Goal: Task Accomplishment & Management: Complete application form

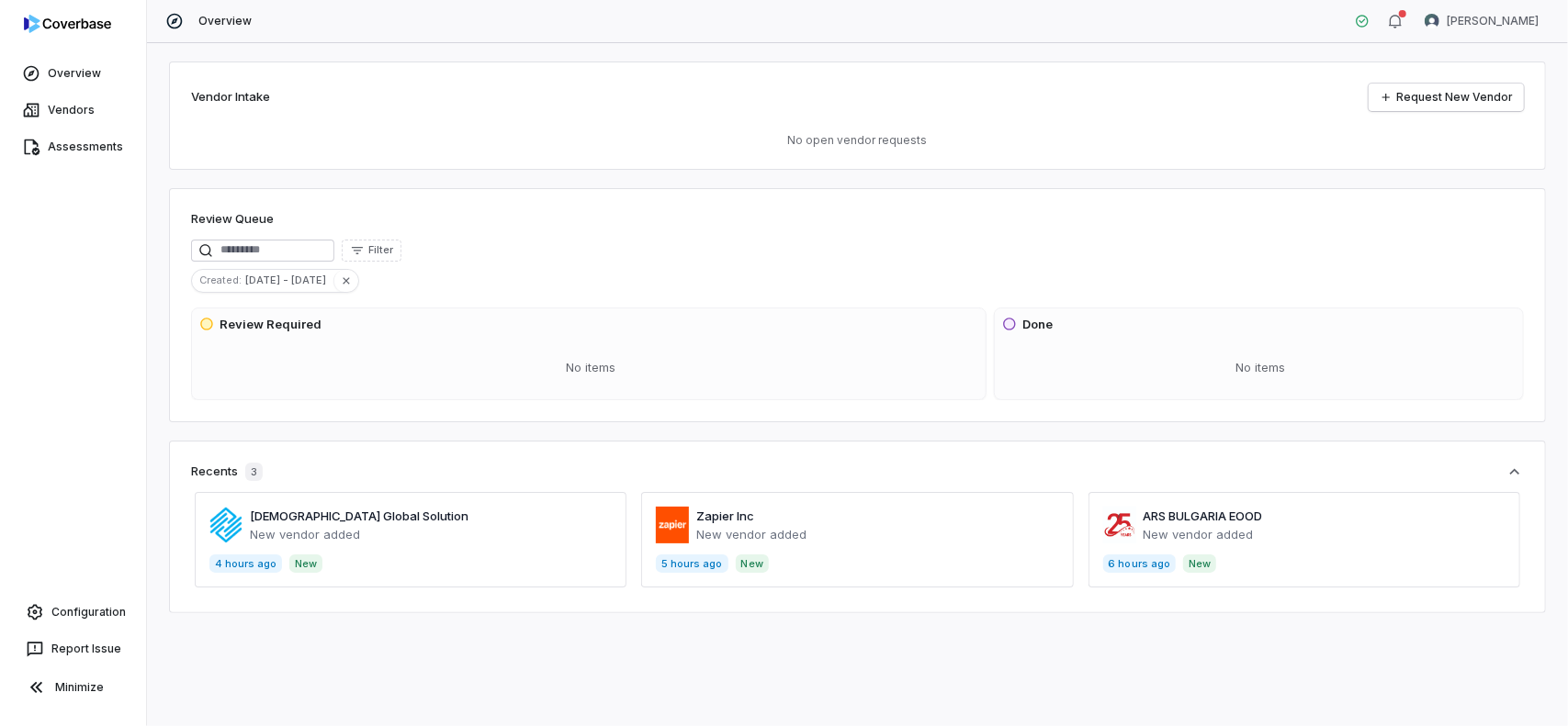
click at [1155, 519] on span at bounding box center [1305, 539] width 432 height 96
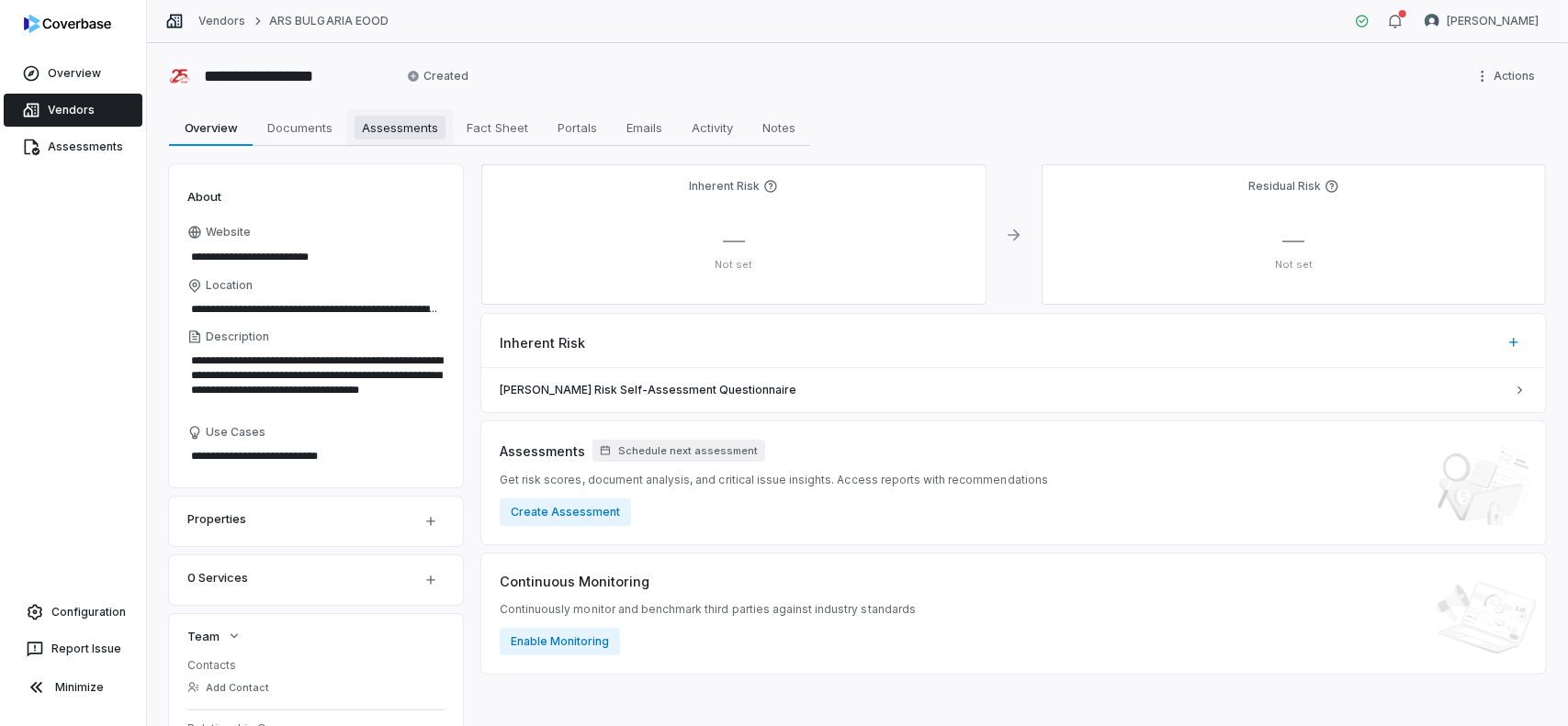
click at [409, 130] on span "Assessments" at bounding box center [400, 127] width 91 height 24
type textarea "*"
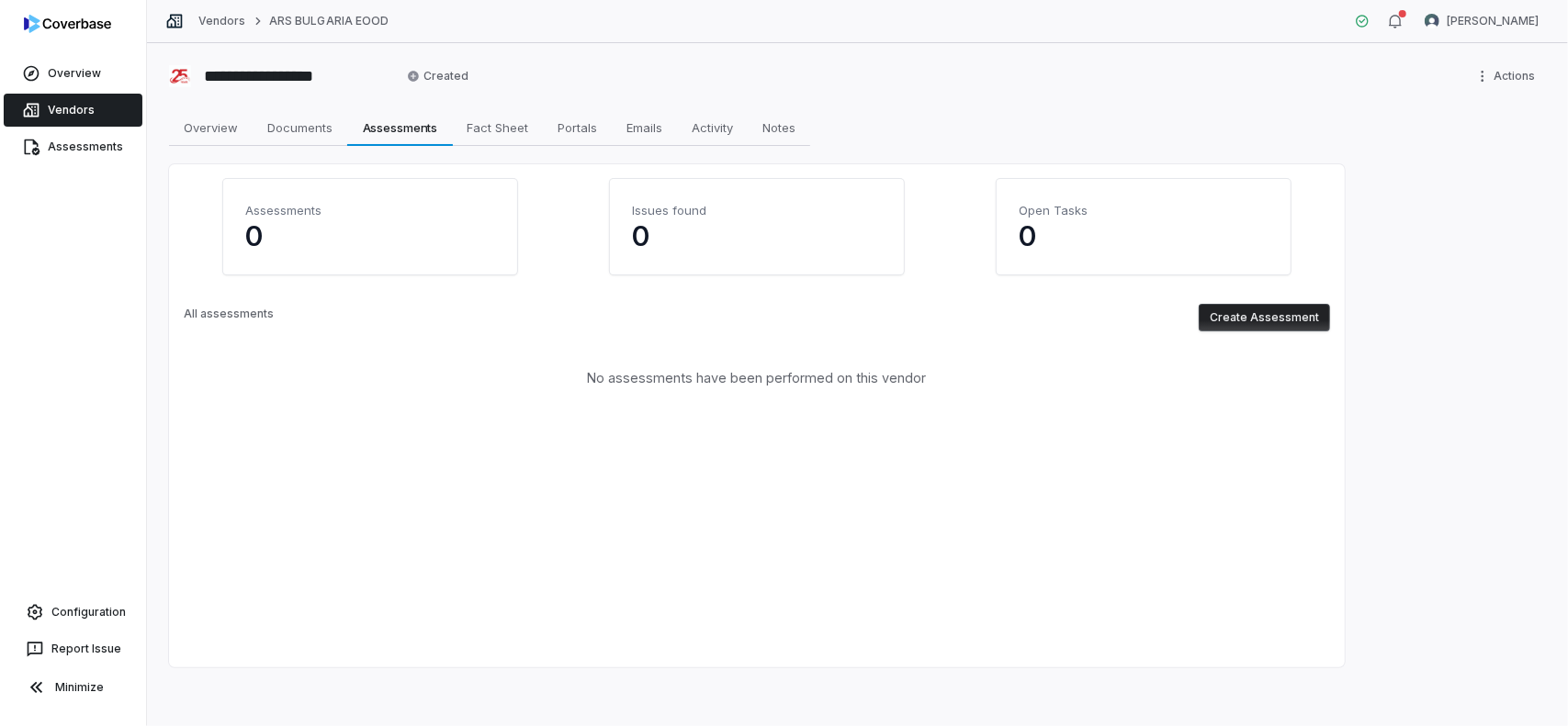
click at [1282, 326] on button "Create Assessment" at bounding box center [1264, 318] width 131 height 28
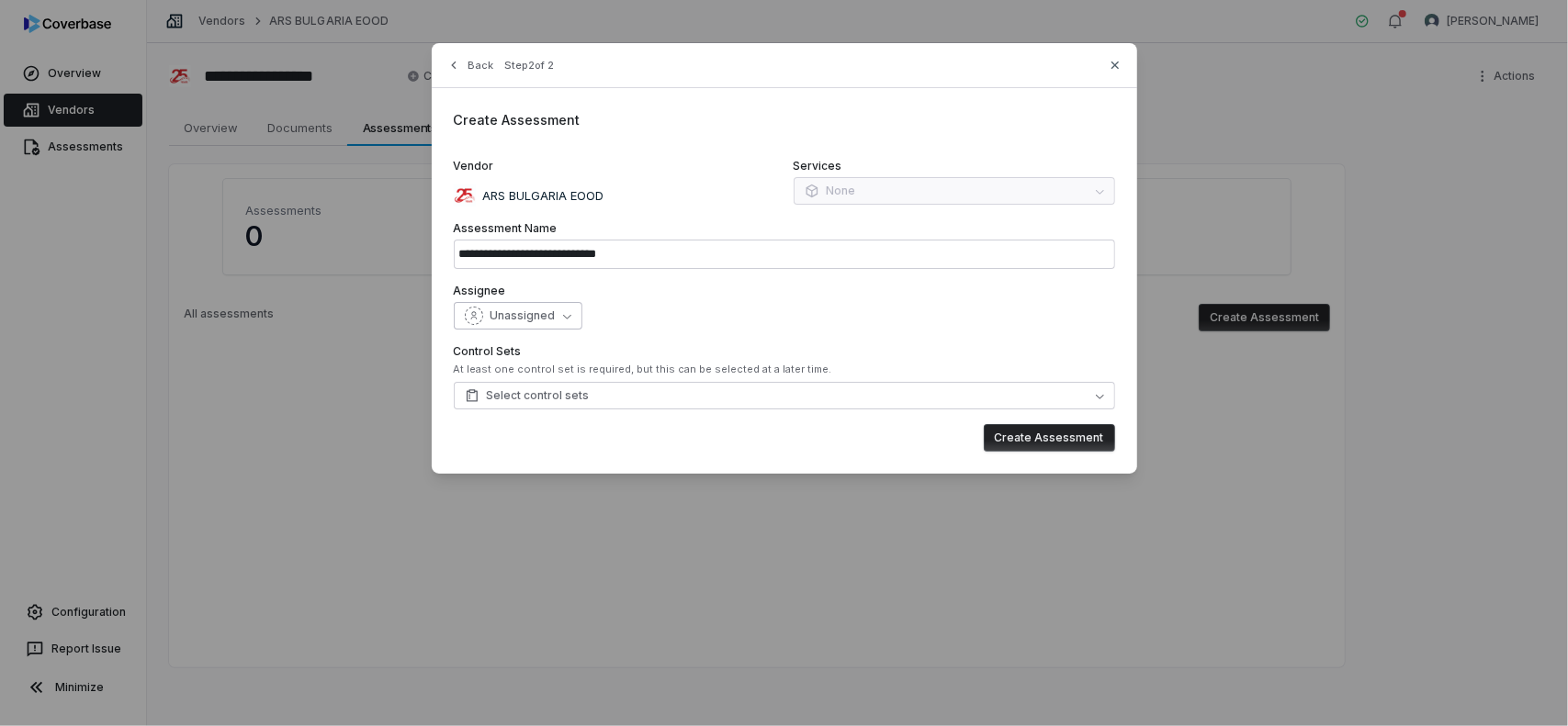
click at [544, 302] on button "Unassigned" at bounding box center [518, 316] width 128 height 28
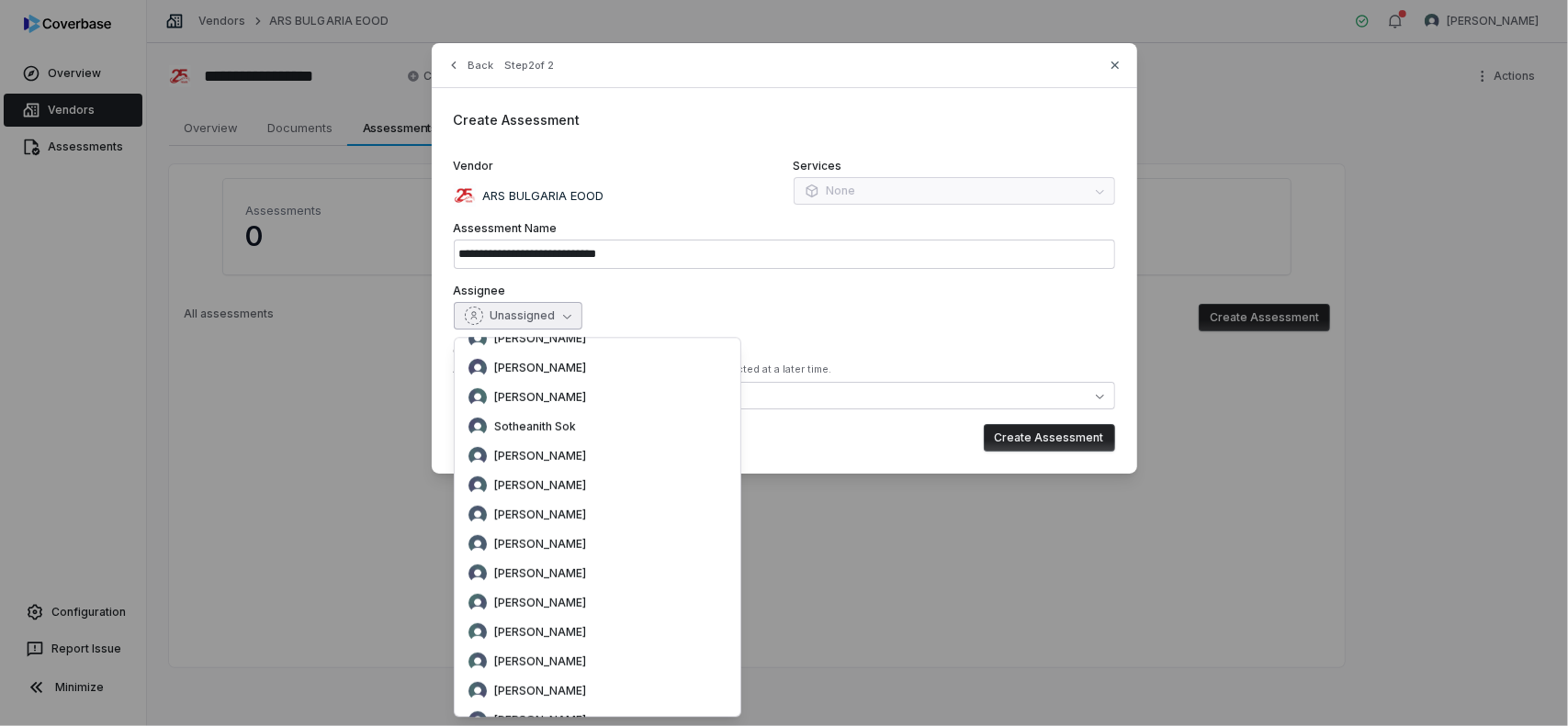
scroll to position [5510, 0]
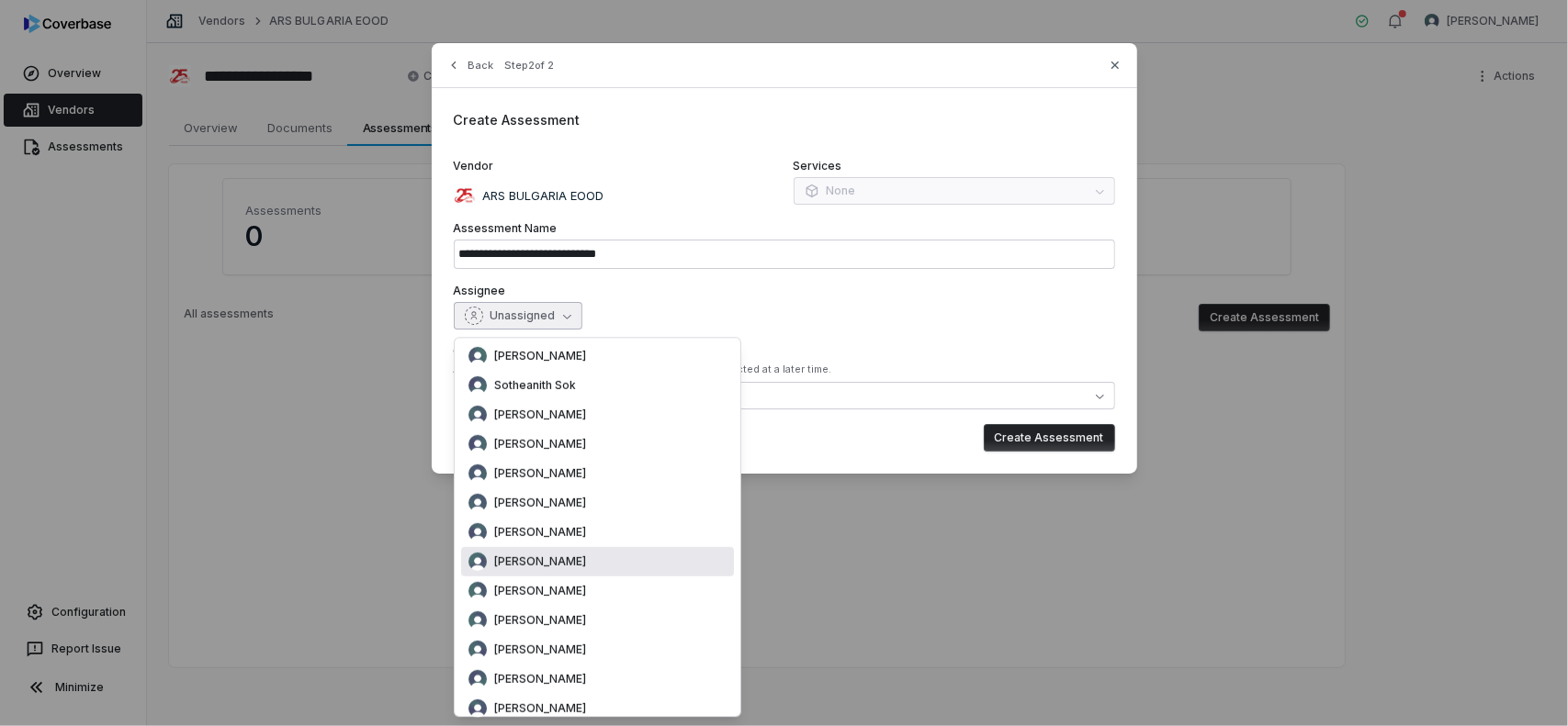
click at [527, 564] on span "[PERSON_NAME]" at bounding box center [539, 562] width 92 height 15
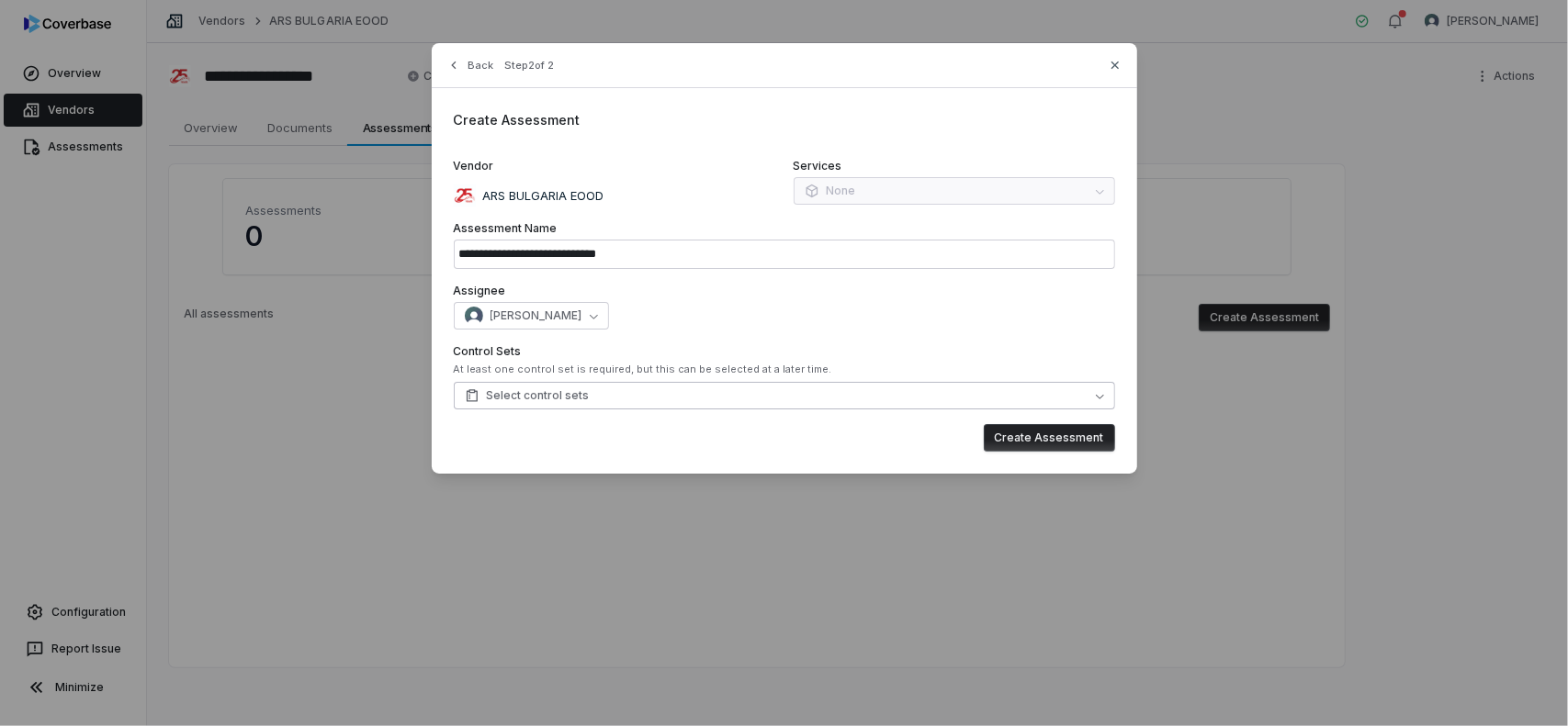
click at [606, 398] on button "Select control sets" at bounding box center [784, 396] width 661 height 28
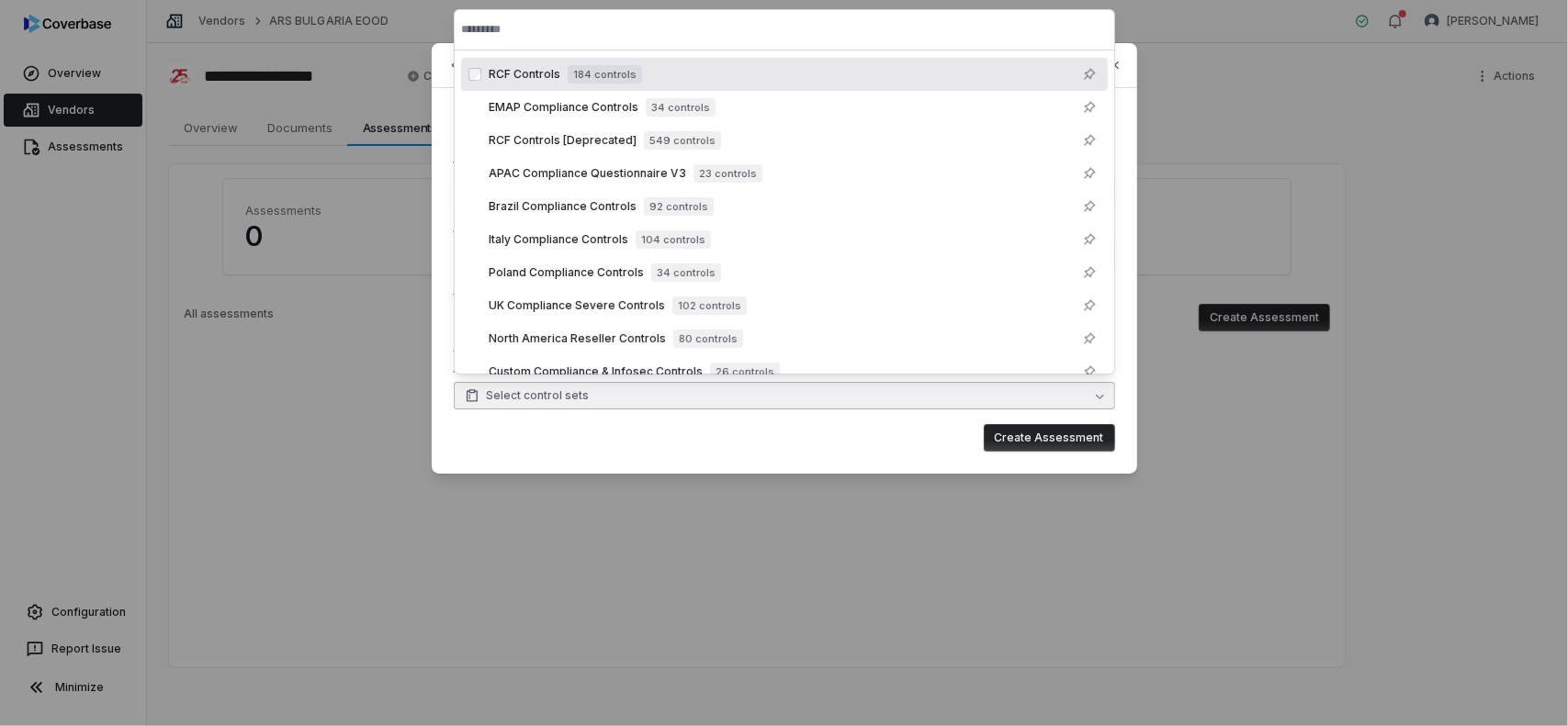
click at [538, 74] on span "RCF Controls" at bounding box center [524, 74] width 72 height 15
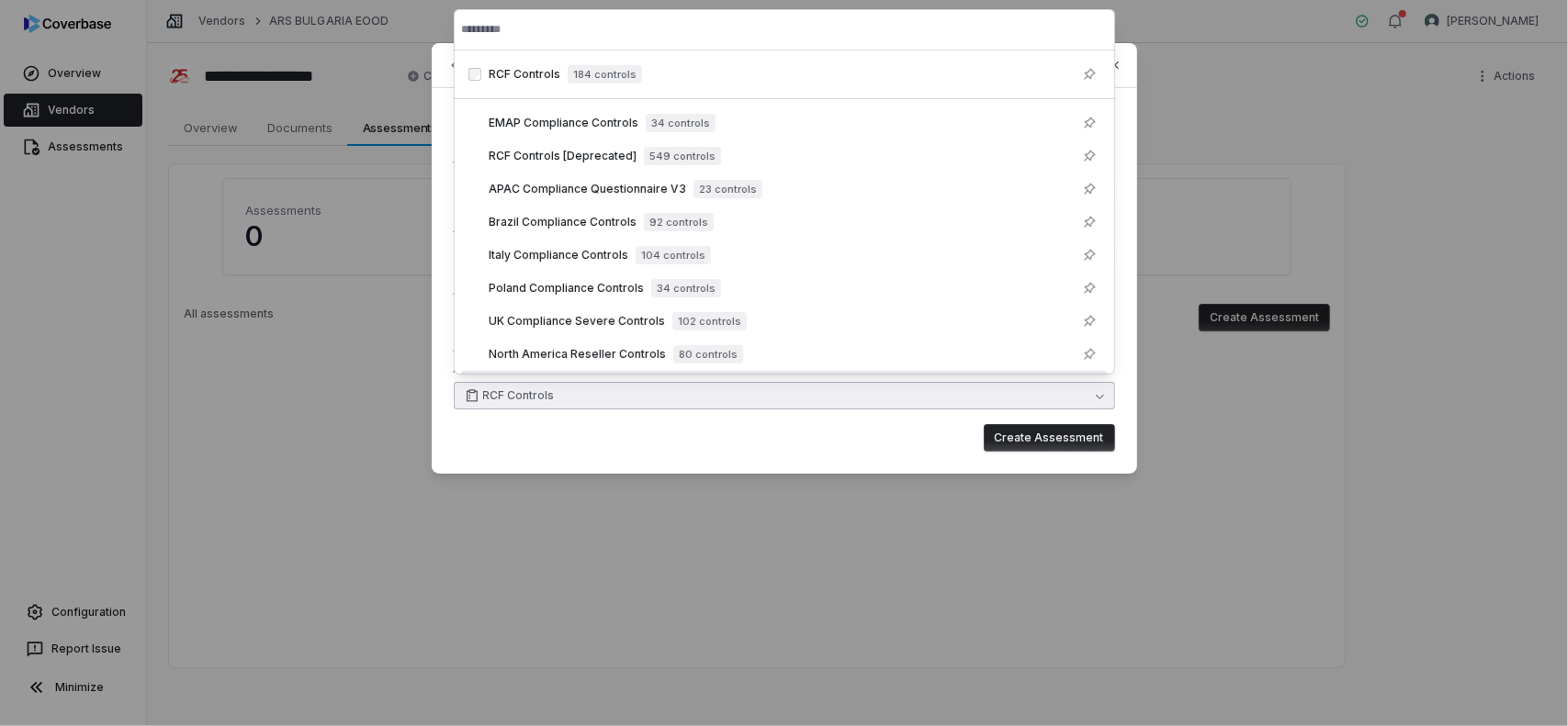
click at [910, 437] on div "Create Assessment" at bounding box center [784, 438] width 661 height 28
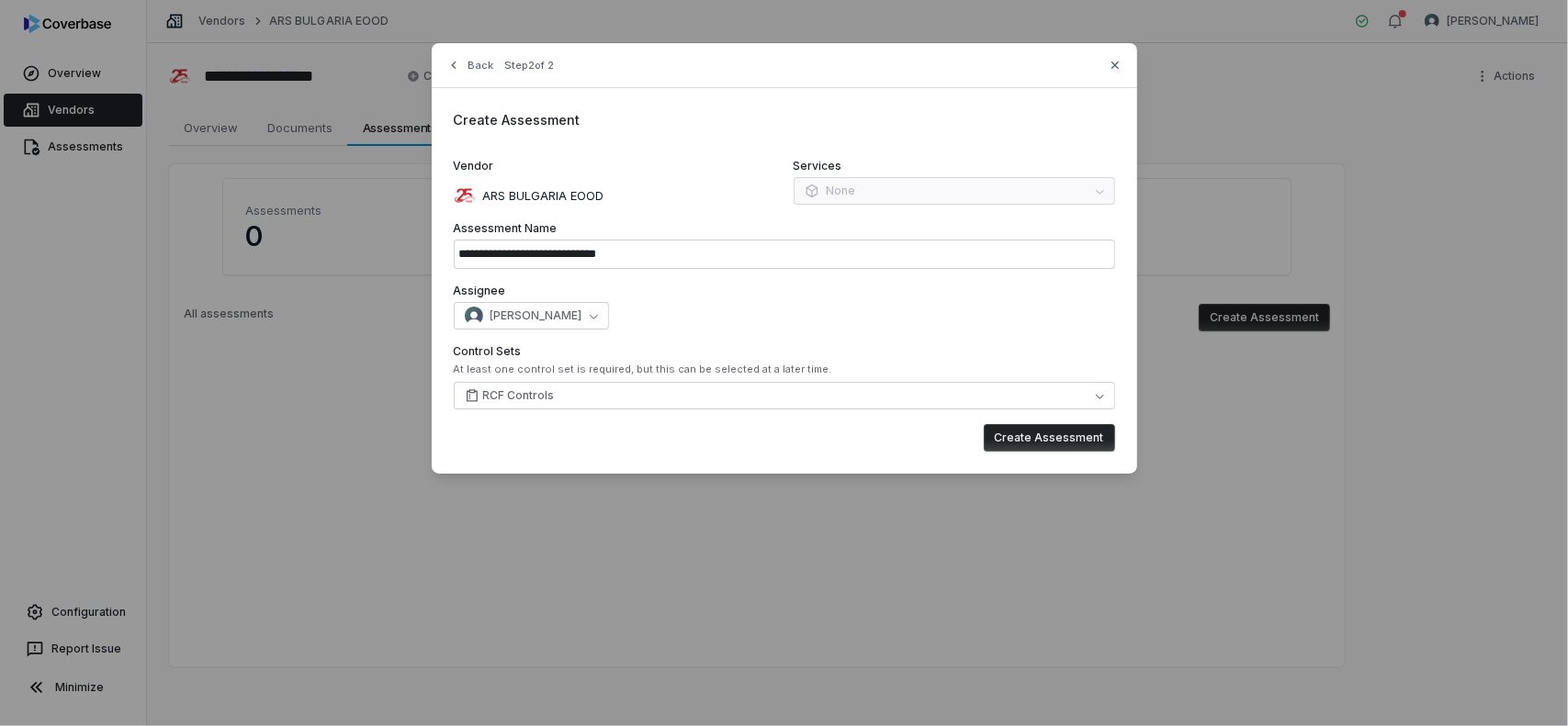
click at [1079, 440] on button "Create Assessment" at bounding box center [1049, 438] width 131 height 28
type input "**********"
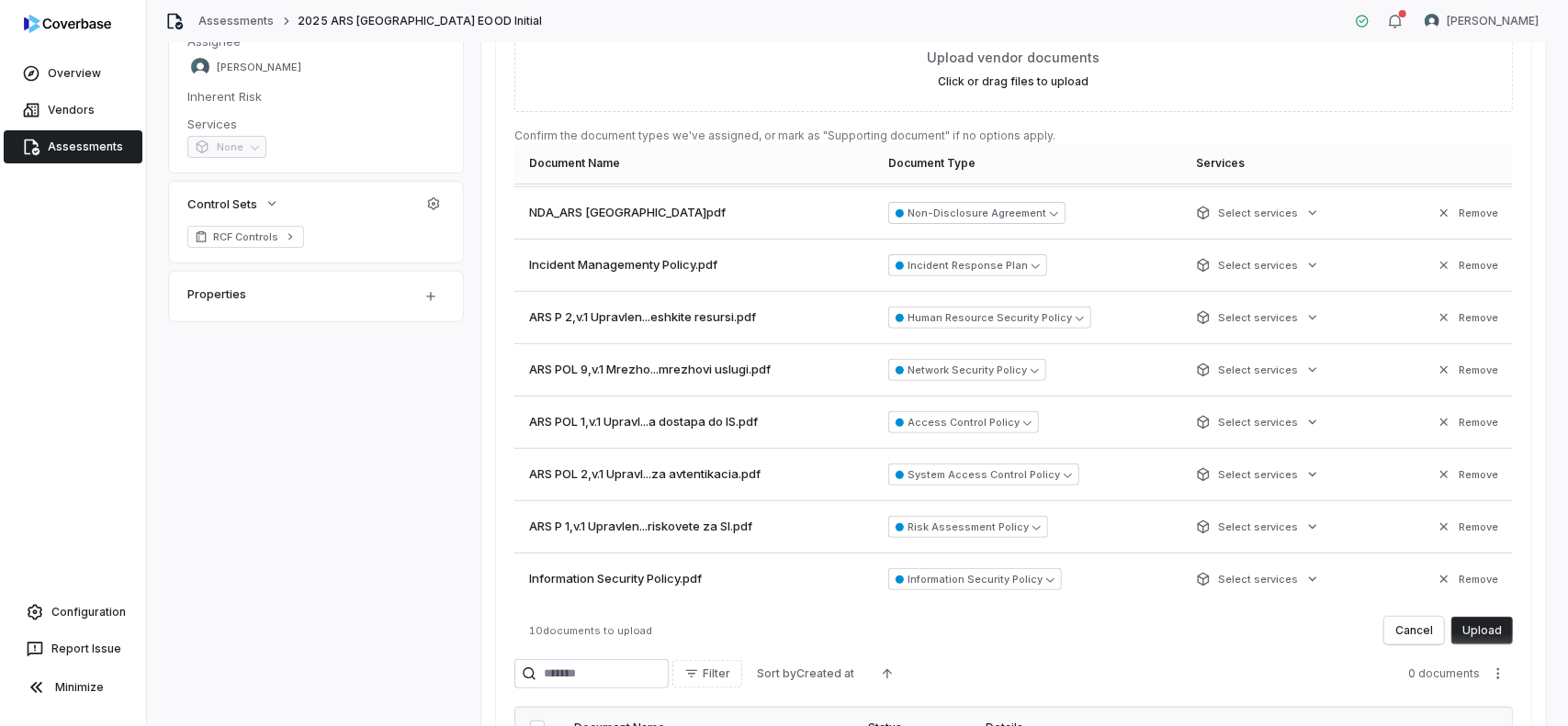
scroll to position [416, 0]
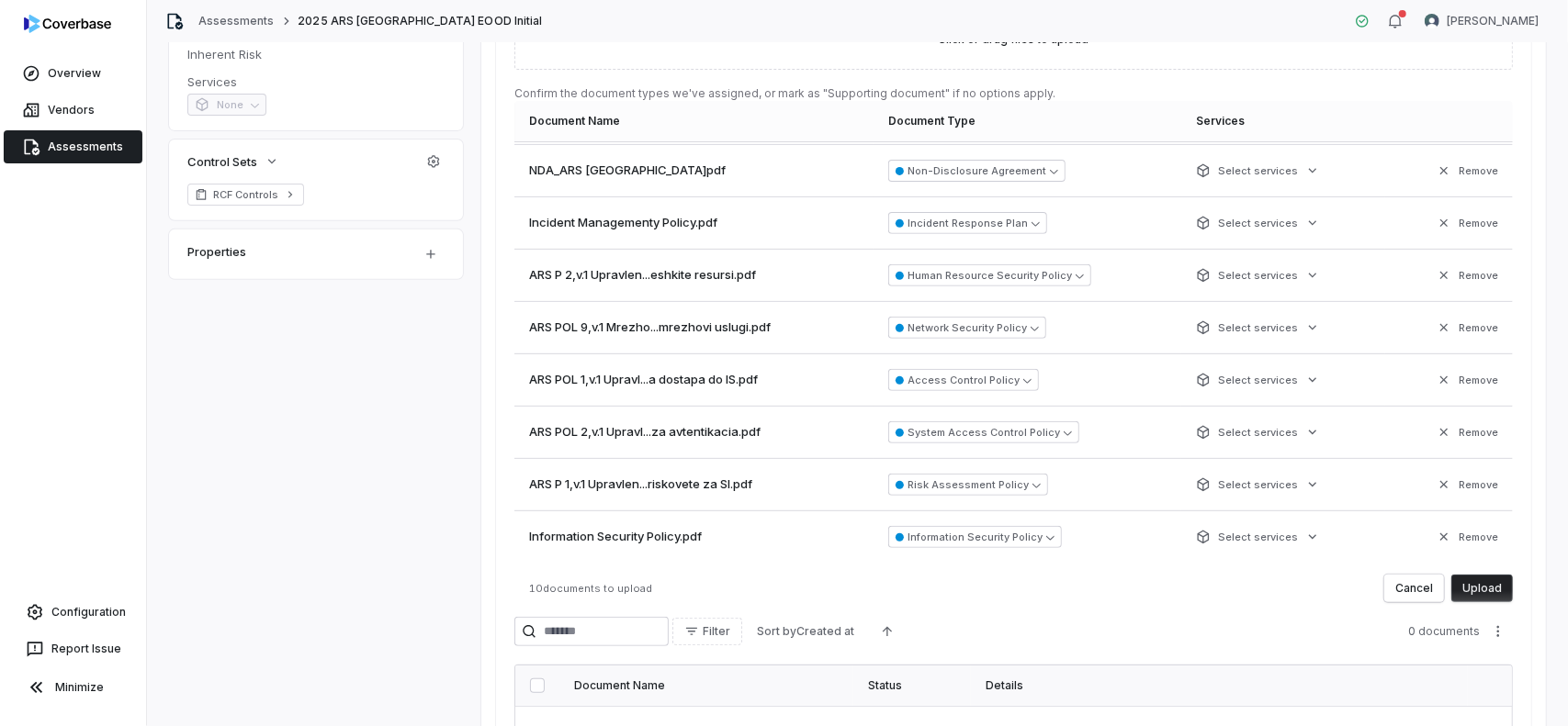
click at [1475, 586] on button "Upload" at bounding box center [1482, 588] width 61 height 28
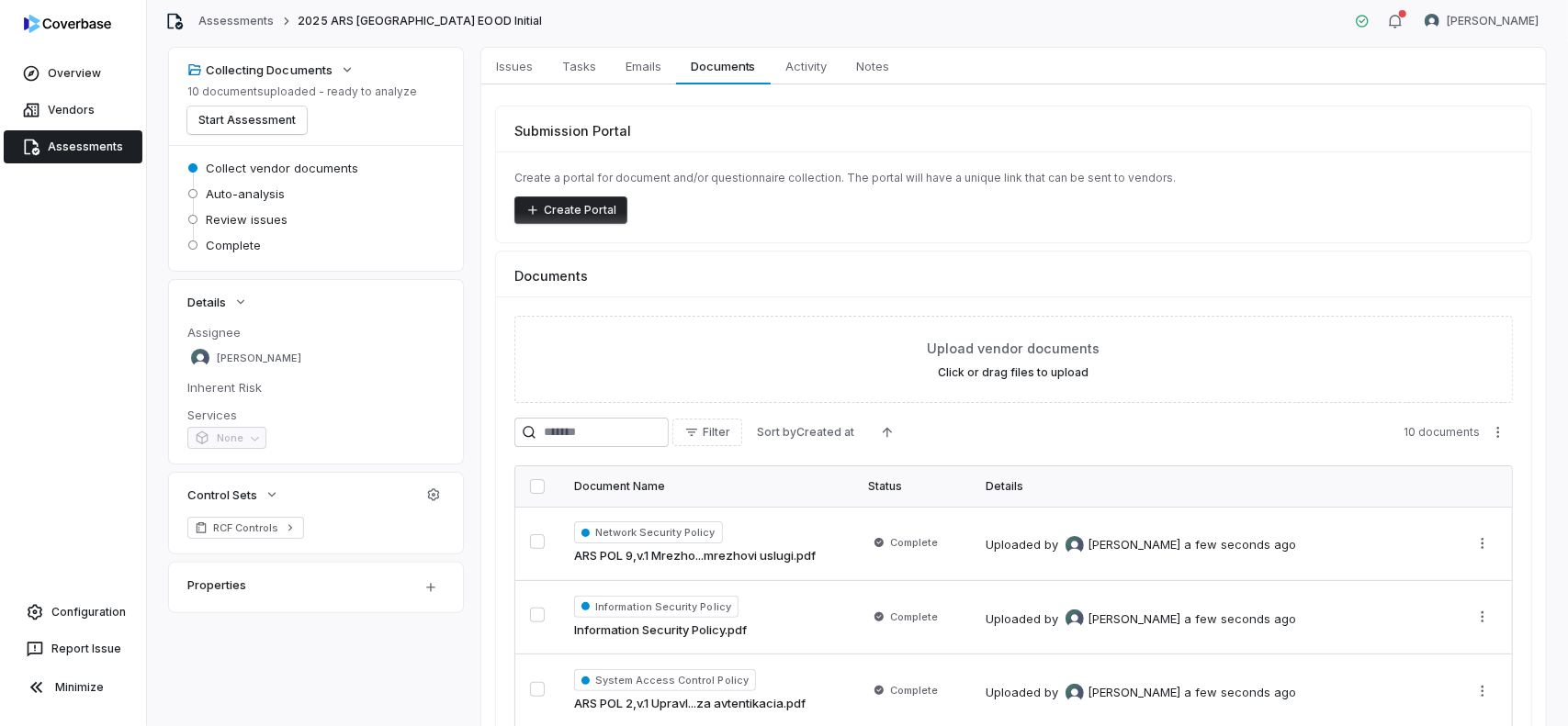
scroll to position [0, 0]
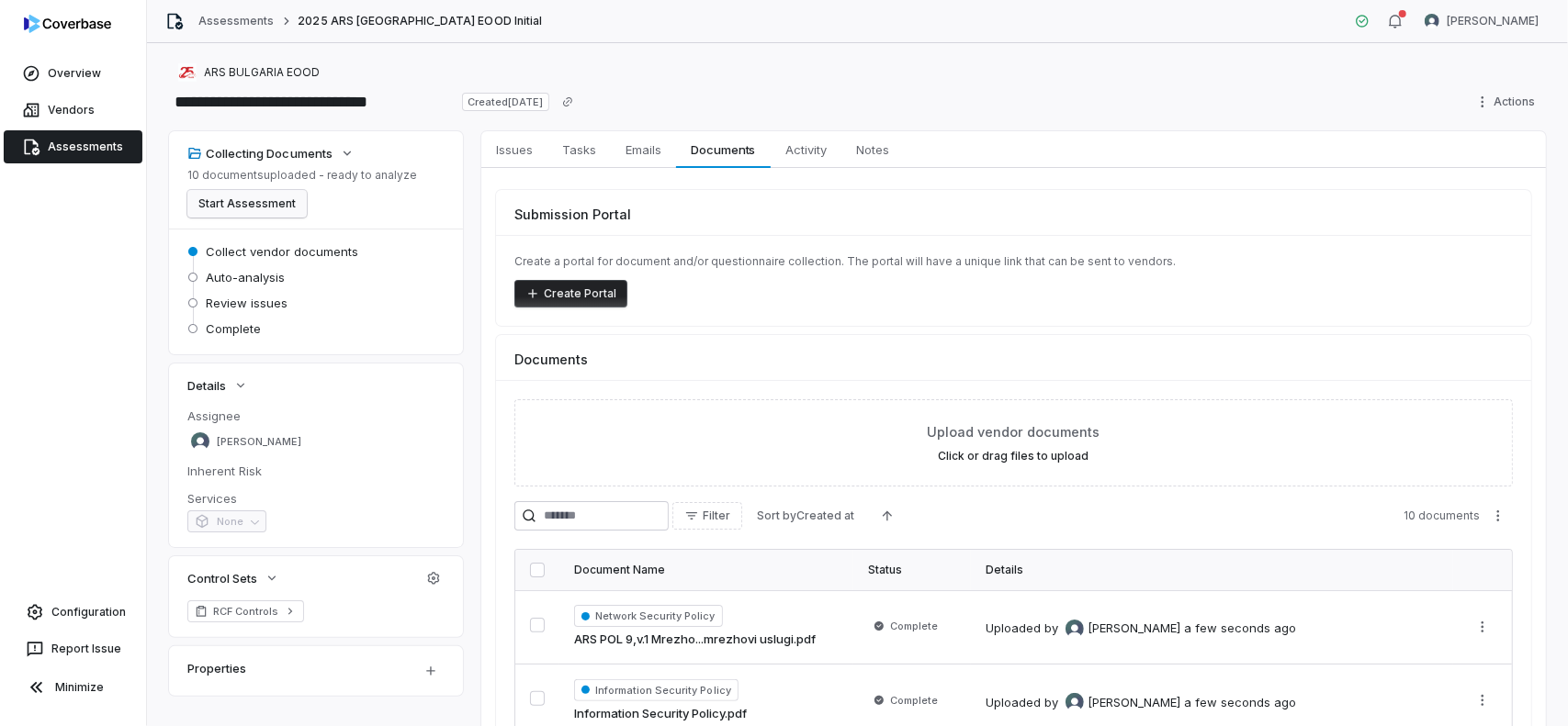
click at [263, 203] on button "Start Assessment" at bounding box center [247, 204] width 119 height 28
